Goal: Information Seeking & Learning: Compare options

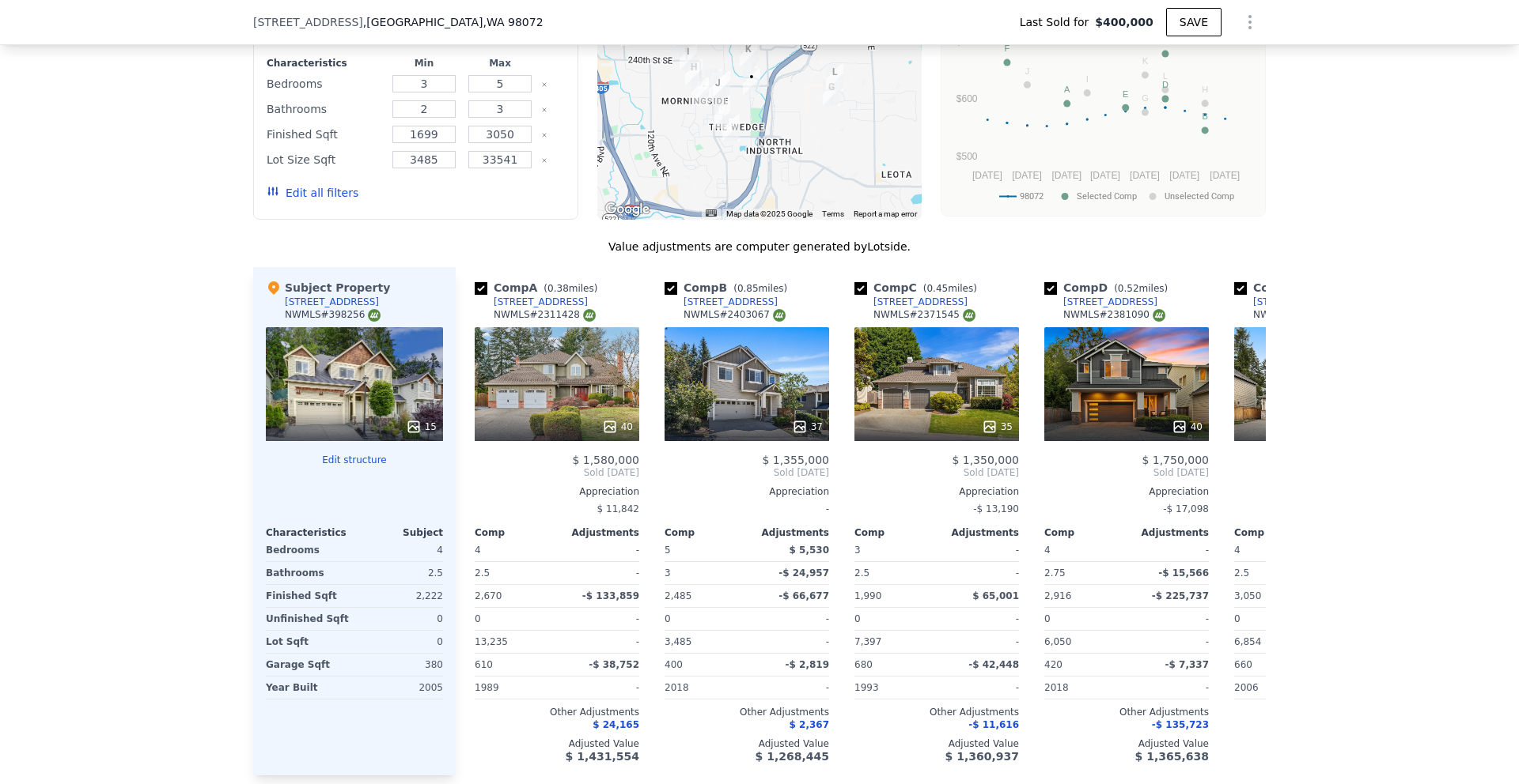
scroll to position [1588, 0]
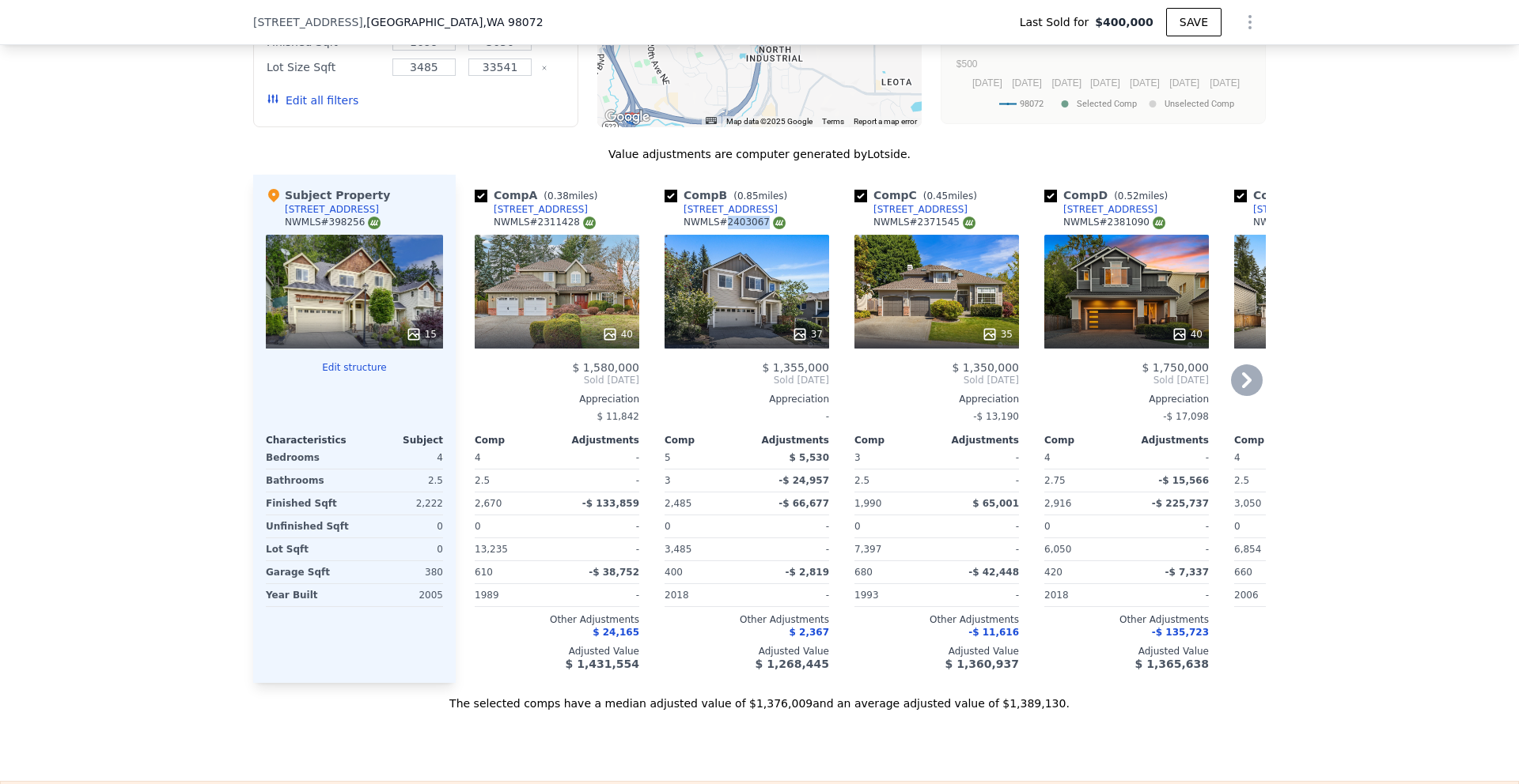
drag, startPoint x: 760, startPoint y: 229, endPoint x: 720, endPoint y: 235, distance: 40.4
click at [720, 229] on div "NWMLS # 2403067" at bounding box center [735, 222] width 102 height 13
copy div "2403067"
type input "$ 1,388,000"
type input "$ 854,493"
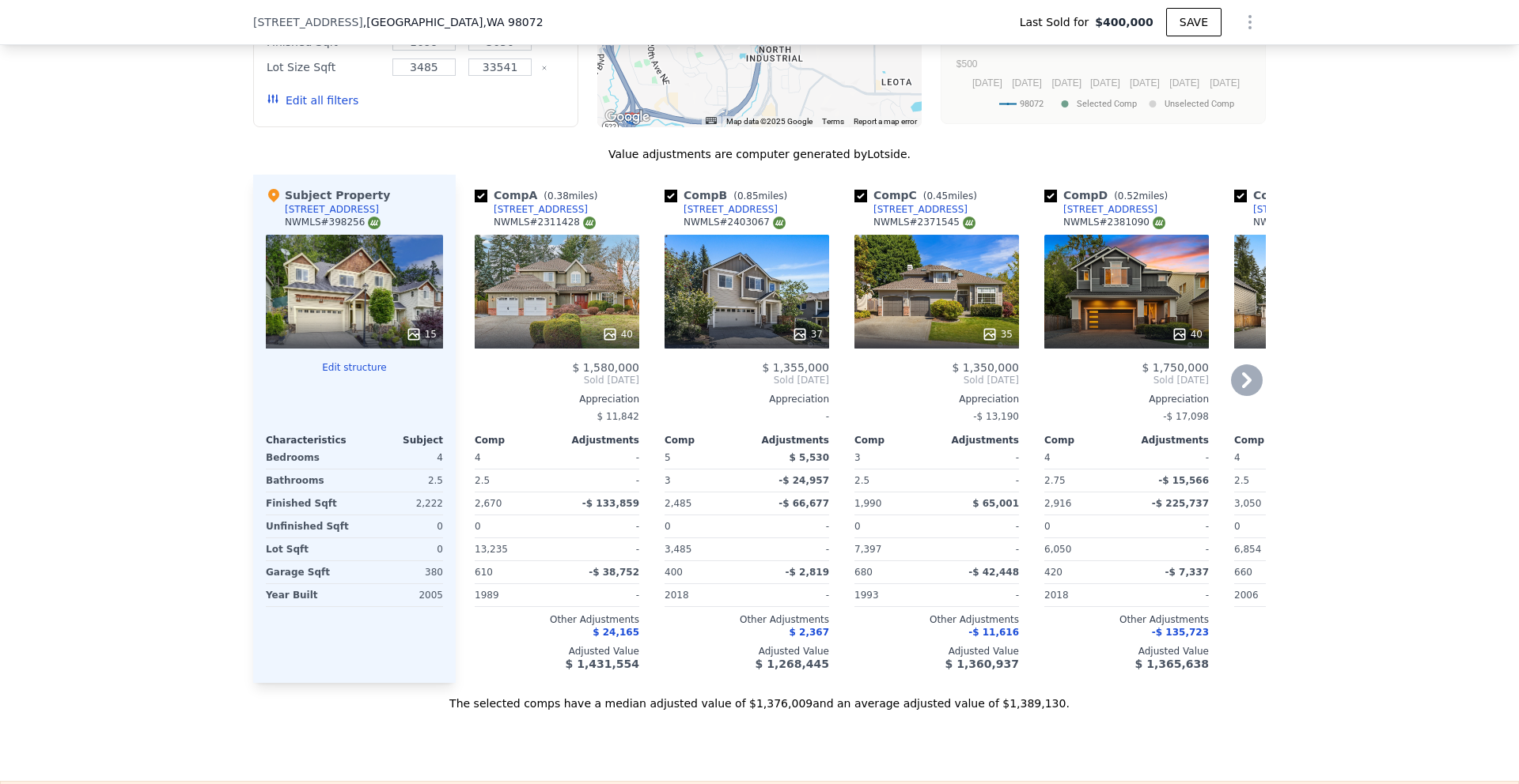
click at [913, 229] on div "NWMLS # 2371545" at bounding box center [924, 222] width 102 height 13
drag, startPoint x: 913, startPoint y: 234, endPoint x: 955, endPoint y: 235, distance: 42.0
click at [955, 229] on div "NWMLS # 2371545" at bounding box center [924, 222] width 102 height 13
copy div "2371545"
click at [1246, 396] on icon at bounding box center [1246, 380] width 31 height 31
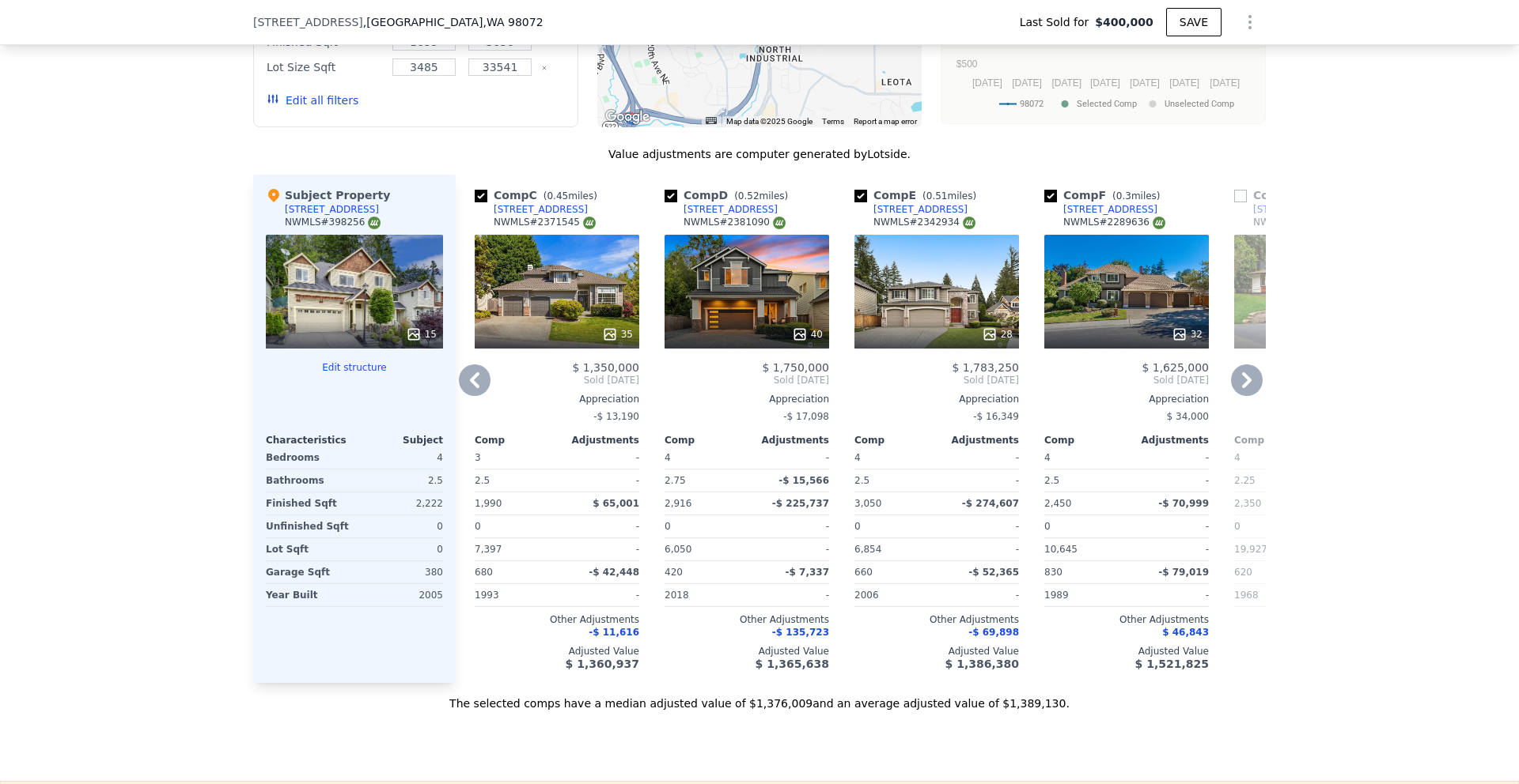
click at [1246, 396] on icon at bounding box center [1246, 380] width 31 height 31
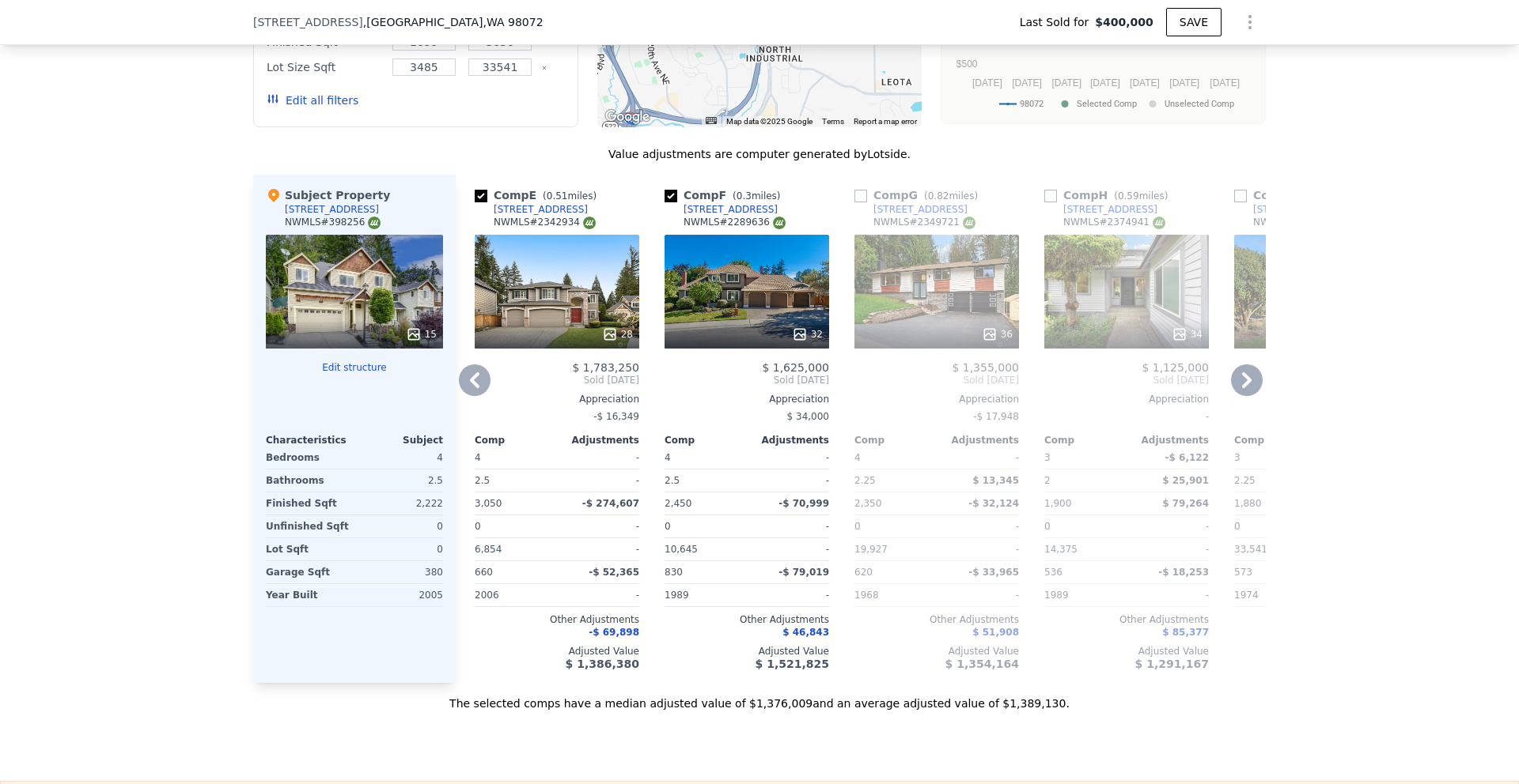
click at [1246, 396] on icon at bounding box center [1246, 380] width 31 height 31
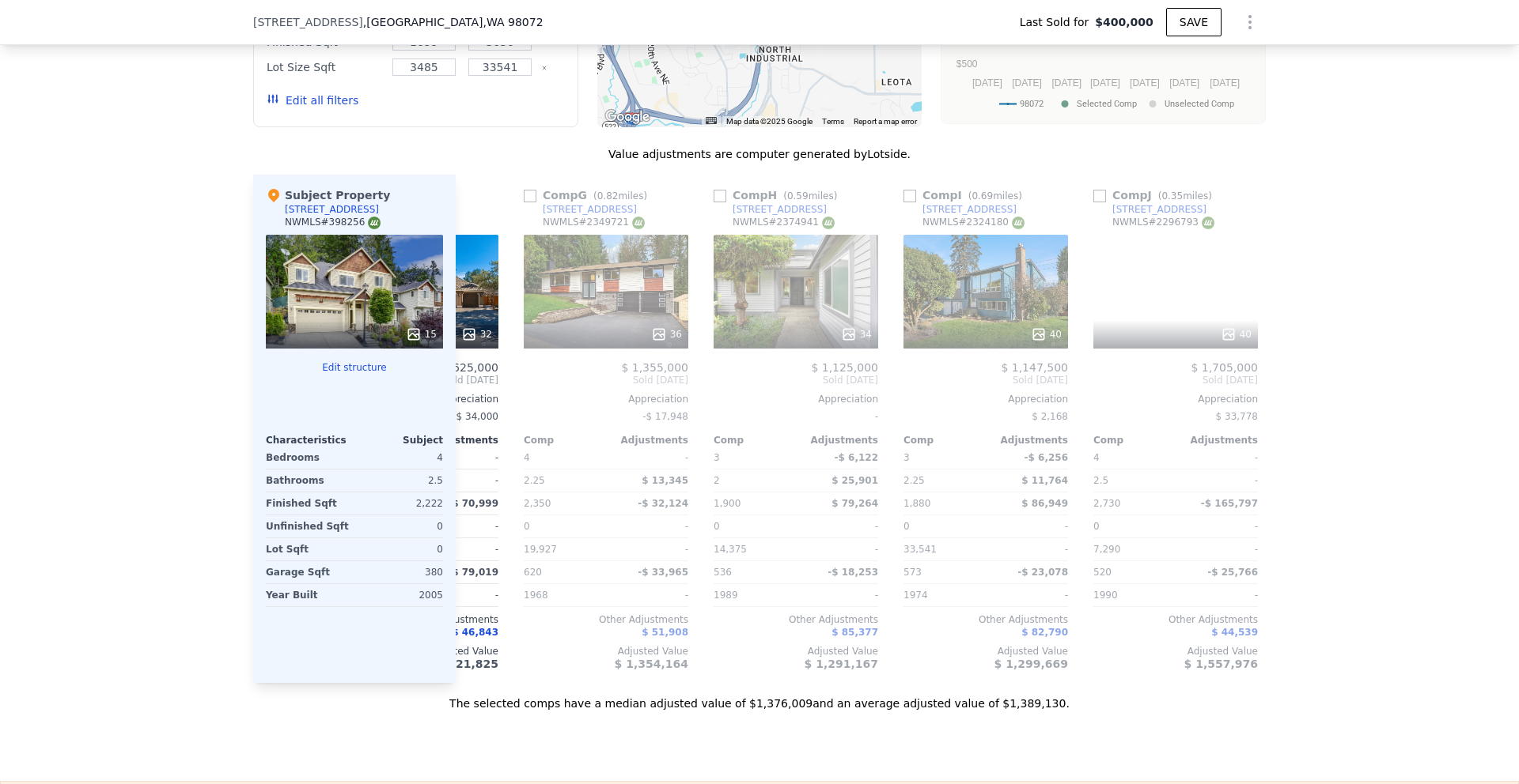
scroll to position [0, 1139]
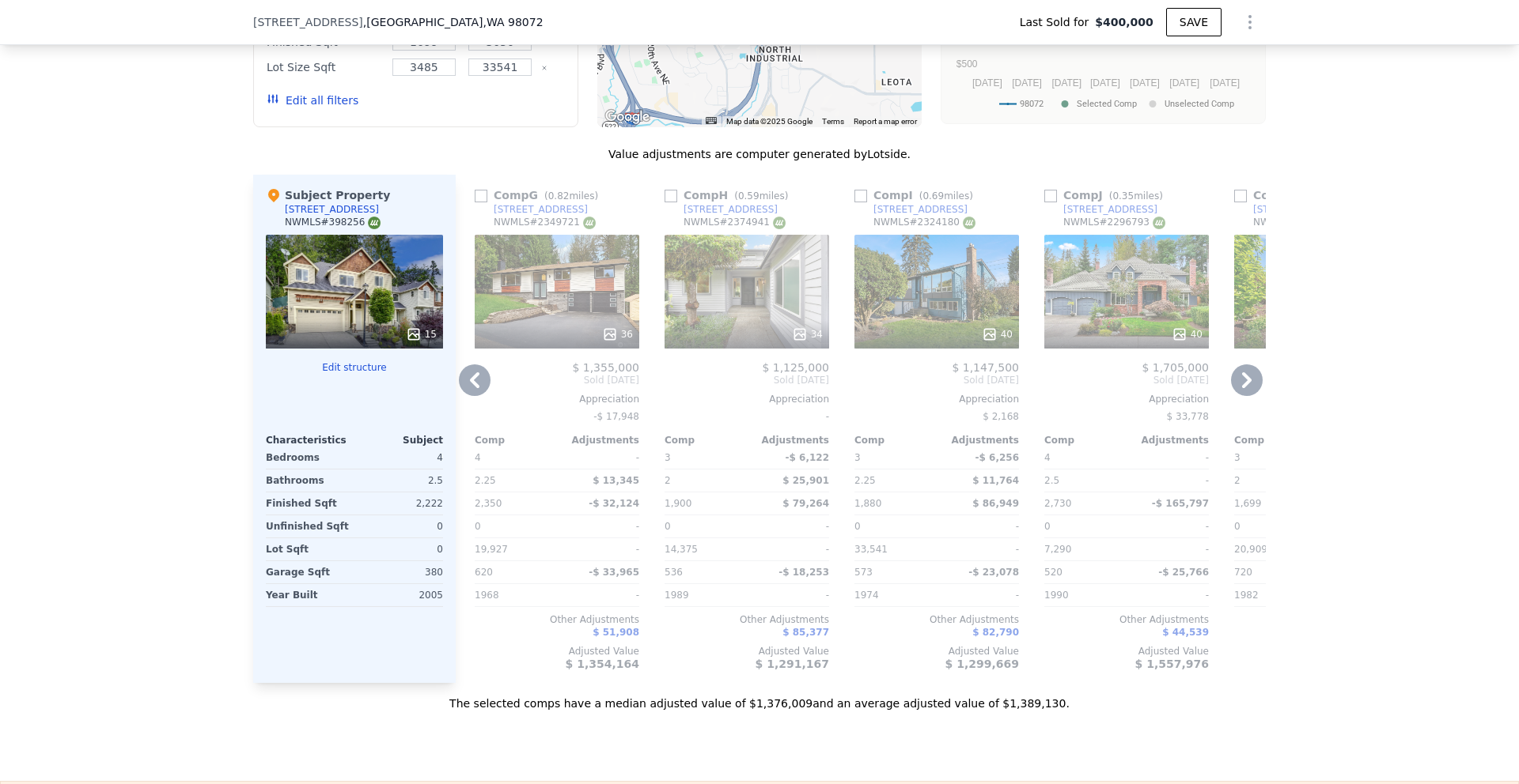
click at [1246, 396] on icon at bounding box center [1246, 380] width 31 height 31
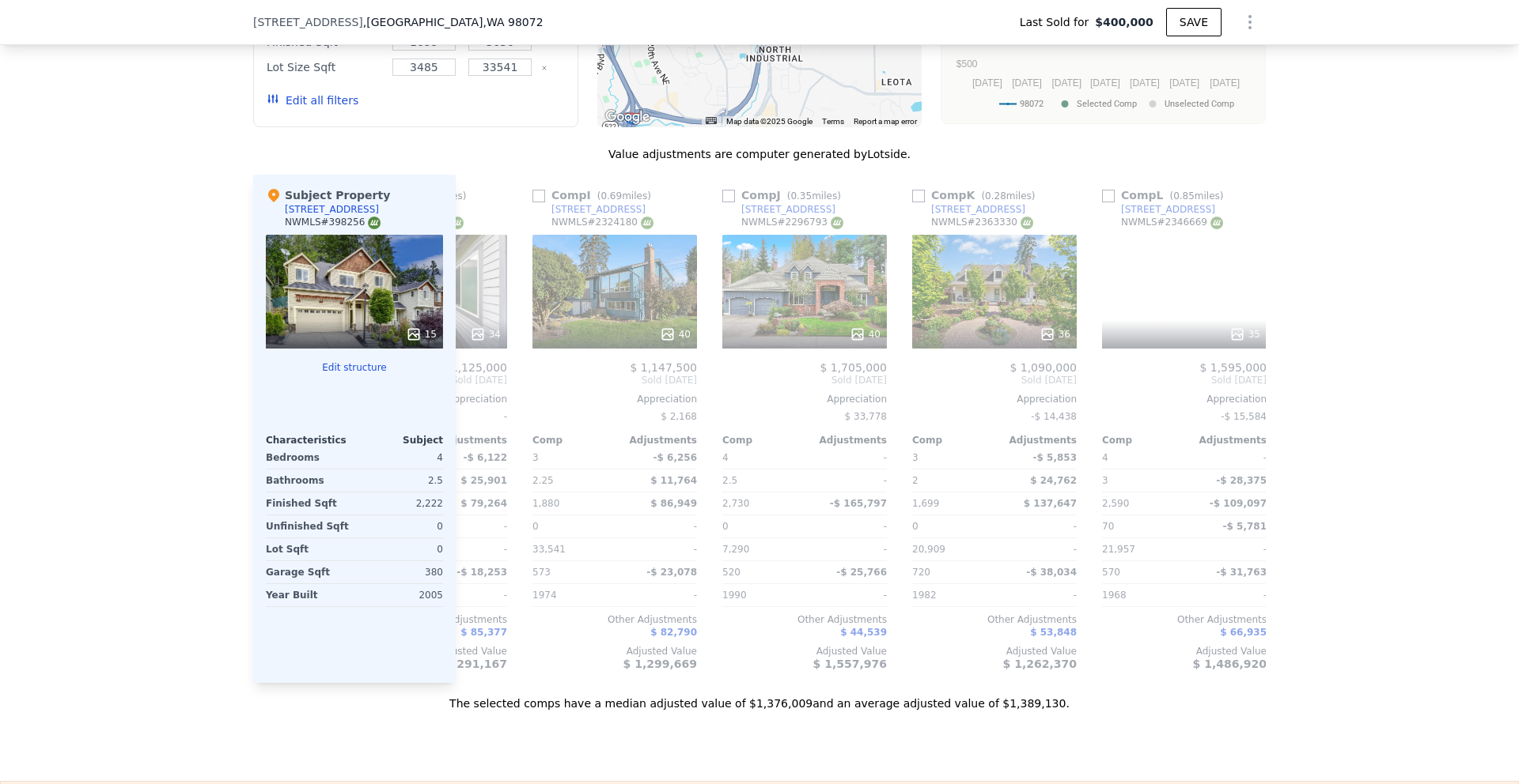
scroll to position [0, 1507]
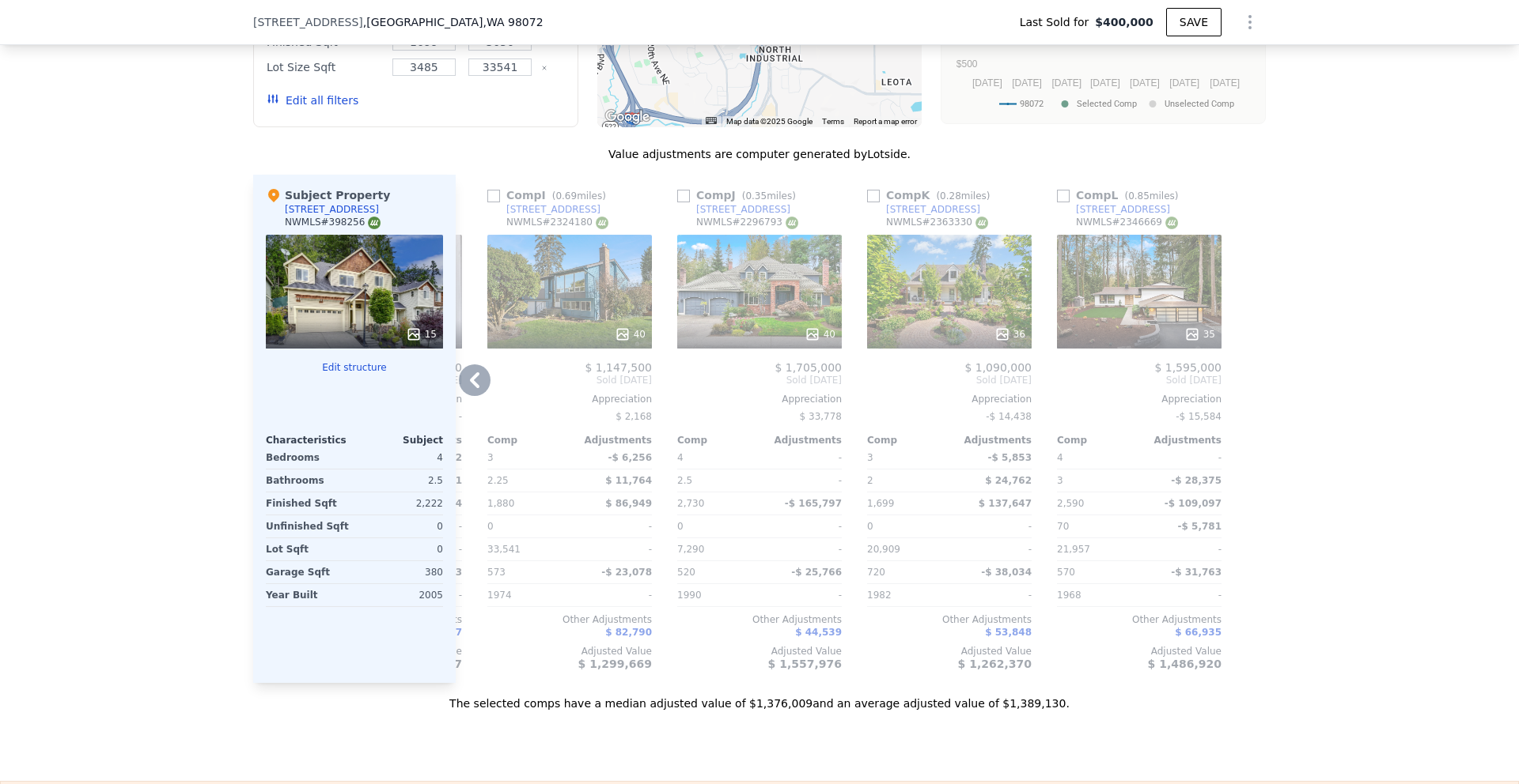
click at [479, 394] on icon at bounding box center [474, 380] width 31 height 31
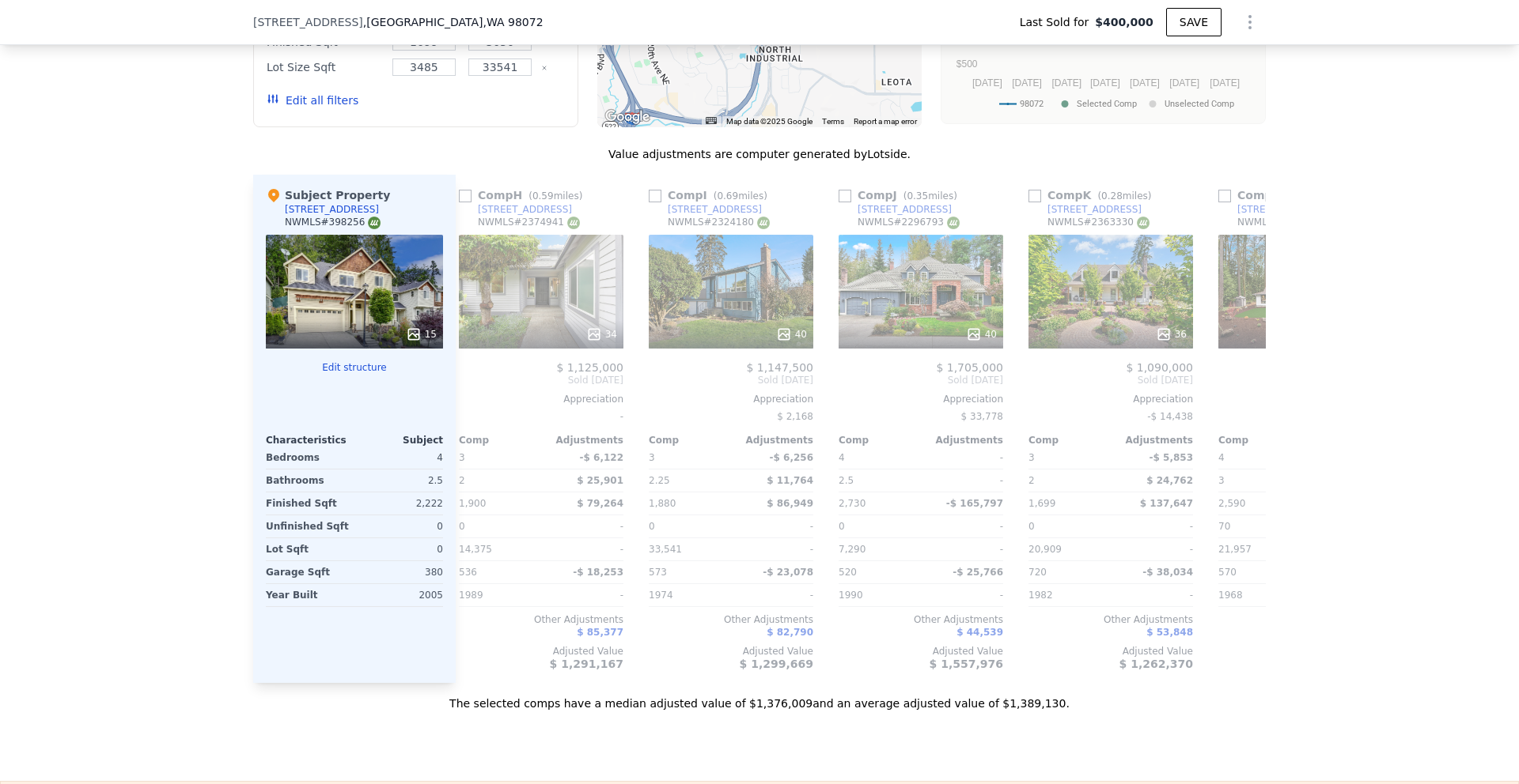
click at [479, 394] on div "Comp A ( 0.38 miles) [STREET_ADDRESS] # 2311428 40 $ 1,580,000 Sold [DATE] Appr…" at bounding box center [860, 429] width 810 height 509
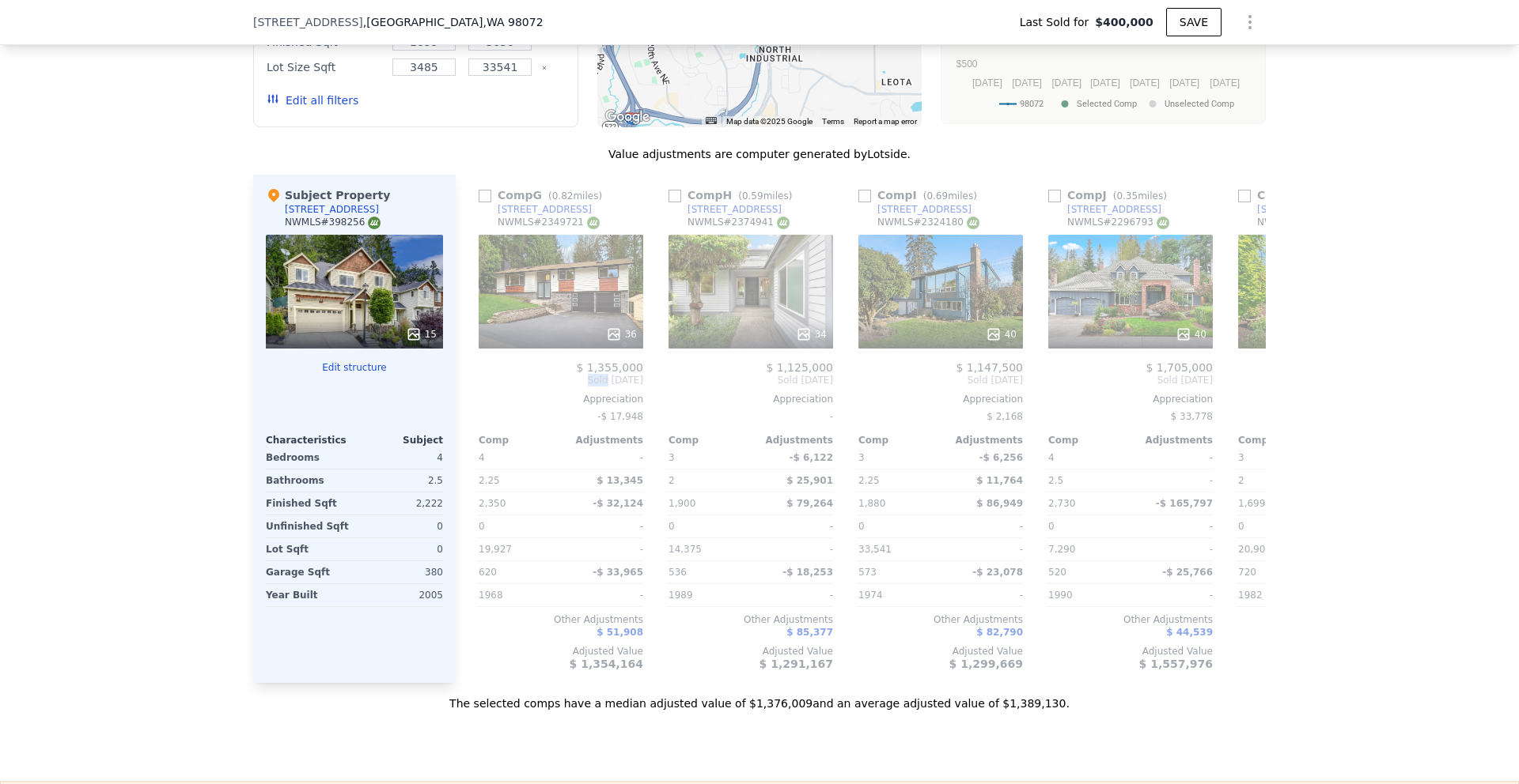
click at [479, 387] on span "Sold [DATE]" at bounding box center [561, 380] width 165 height 12
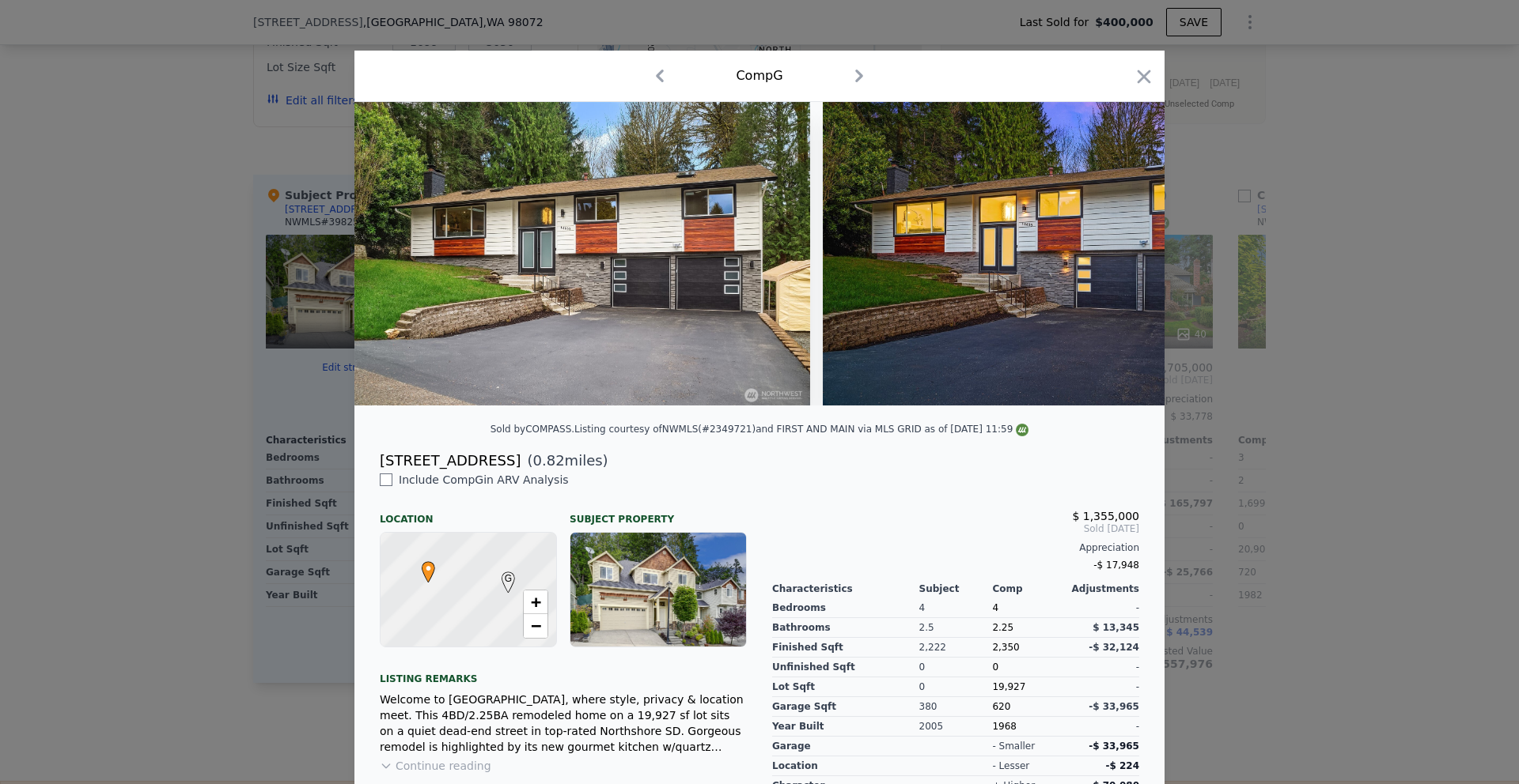
click at [479, 394] on img at bounding box center [582, 253] width 456 height 304
click at [1133, 84] on icon "button" at bounding box center [1144, 77] width 22 height 22
